Goal: Obtain resource: Obtain resource

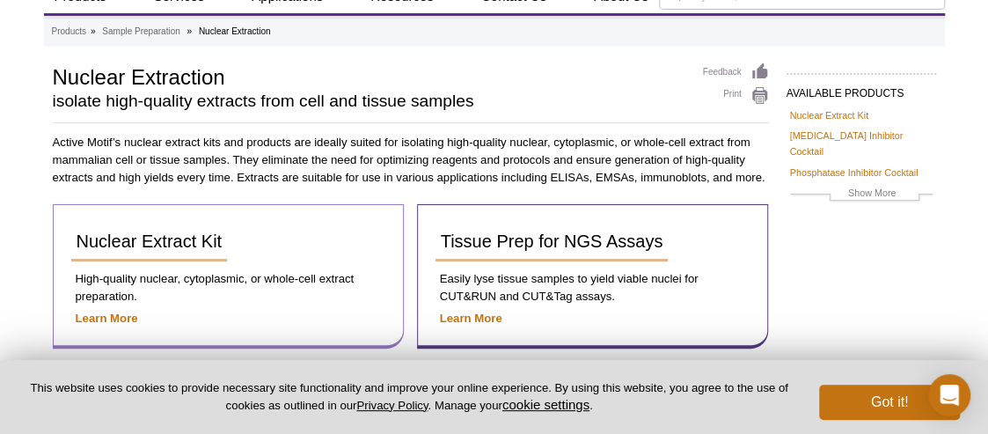
scroll to position [176, 0]
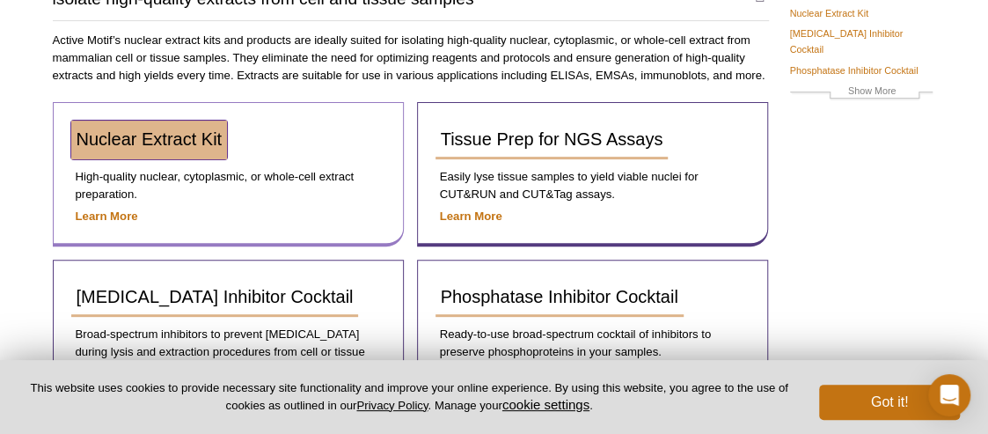
click at [179, 146] on span "Nuclear Extract Kit" at bounding box center [150, 138] width 146 height 19
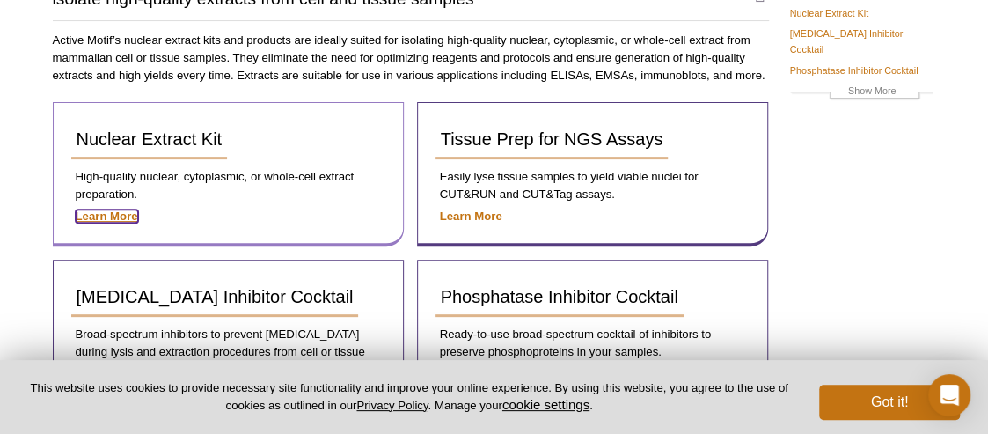
click at [116, 221] on strong "Learn More" at bounding box center [107, 215] width 62 height 13
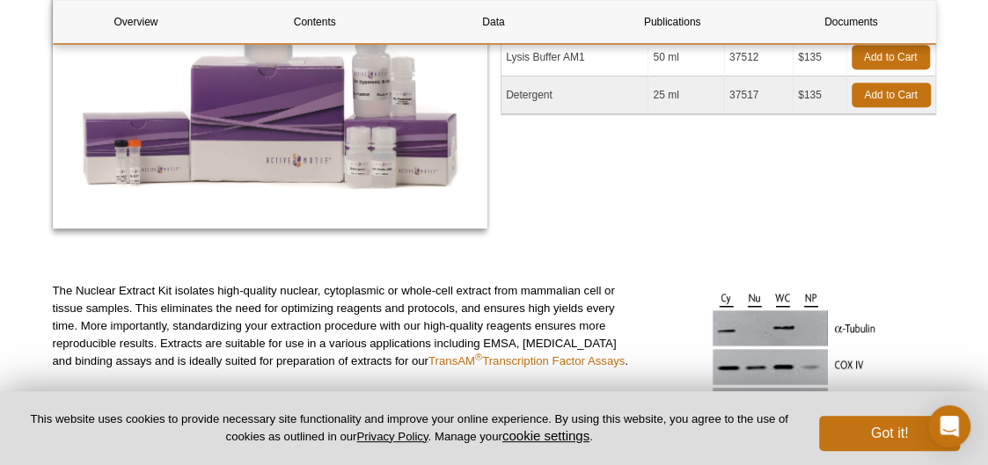
scroll to position [440, 0]
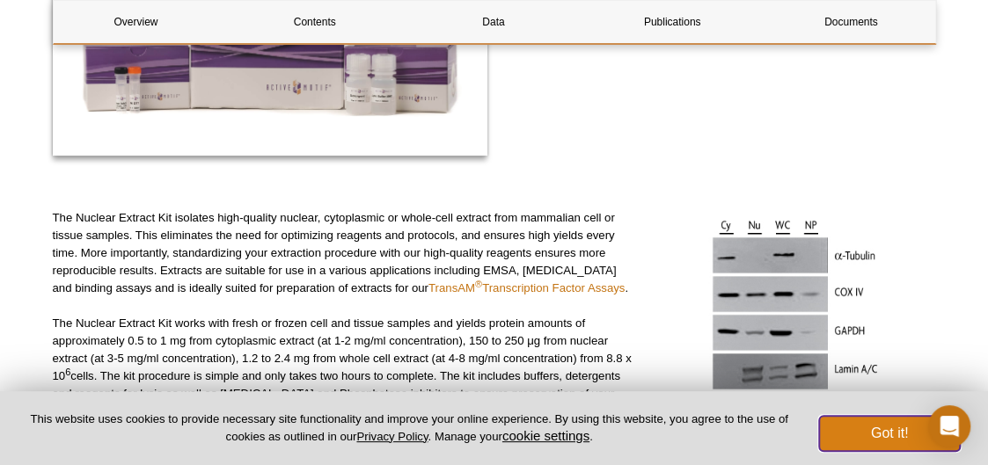
click at [891, 433] on button "Got it!" at bounding box center [889, 433] width 141 height 35
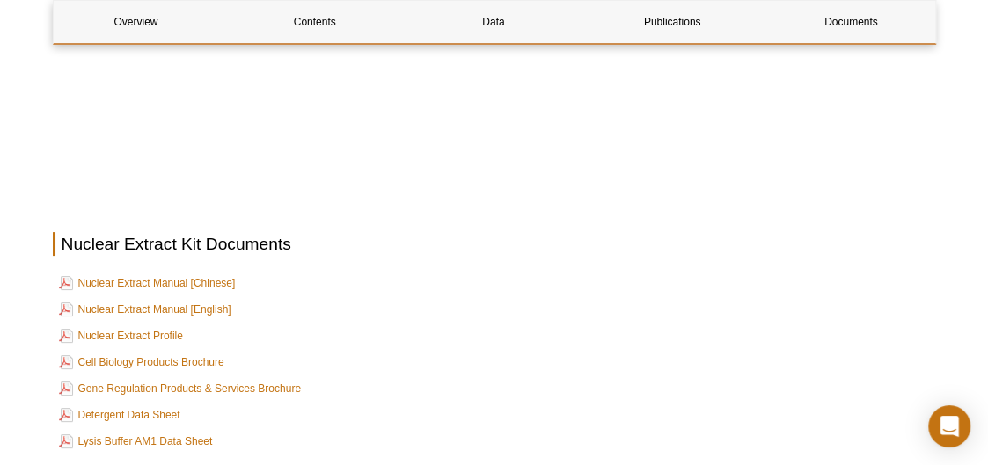
scroll to position [3080, 0]
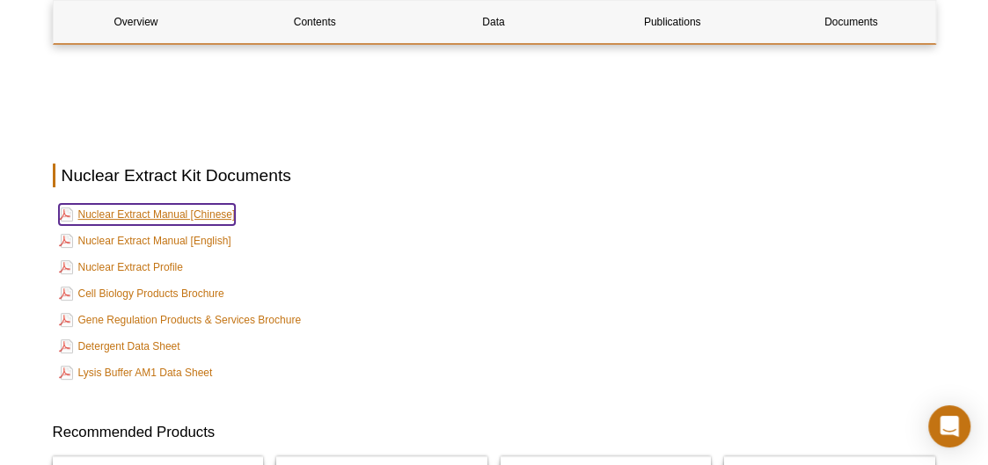
click at [208, 204] on link "Nuclear Extract Manual [Chinese]" at bounding box center [147, 214] width 177 height 21
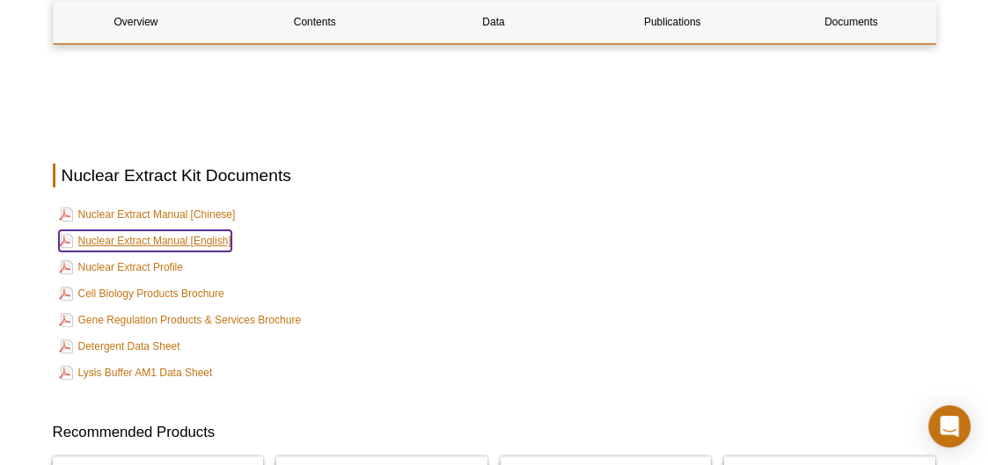
click at [187, 231] on link "Nuclear Extract Manual [English]" at bounding box center [145, 241] width 172 height 21
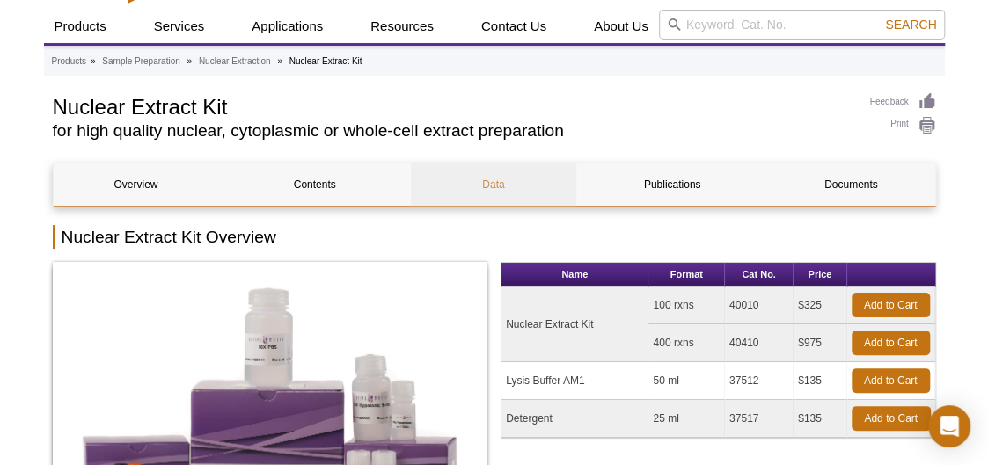
scroll to position [0, 0]
